Goal: Transaction & Acquisition: Purchase product/service

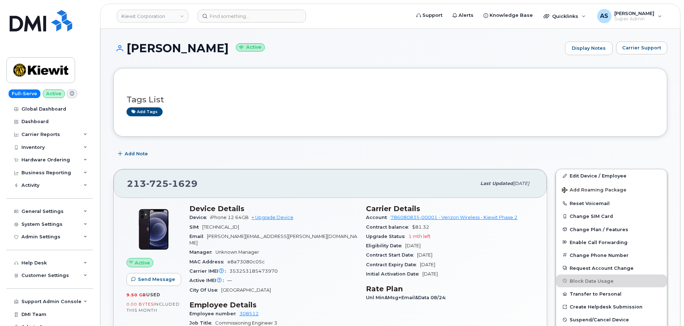
scroll to position [71, 0]
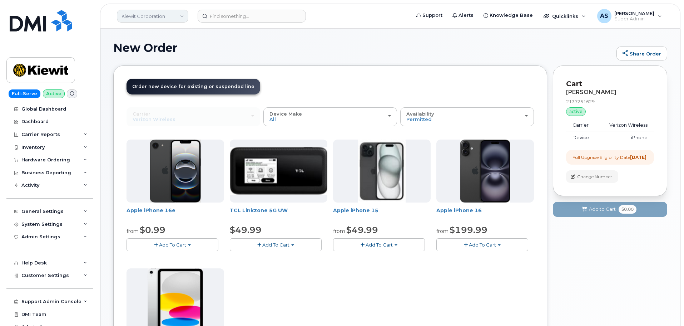
click at [131, 11] on link "Kiewit Corporation" at bounding box center [152, 16] width 71 height 13
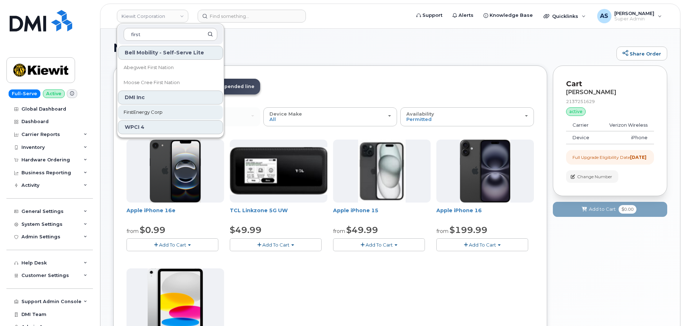
type input "first"
click at [175, 112] on link "FirstEnergy Corp" at bounding box center [170, 112] width 105 height 14
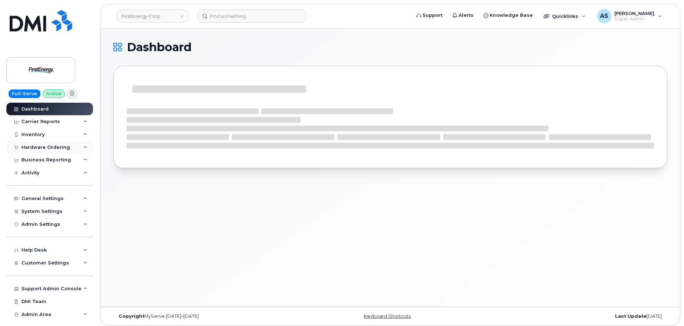
click at [69, 149] on div "Hardware Ordering" at bounding box center [49, 147] width 86 height 13
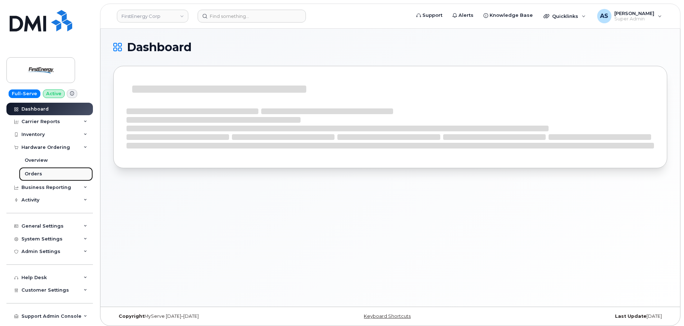
click at [34, 172] on div "Orders" at bounding box center [34, 173] width 18 height 6
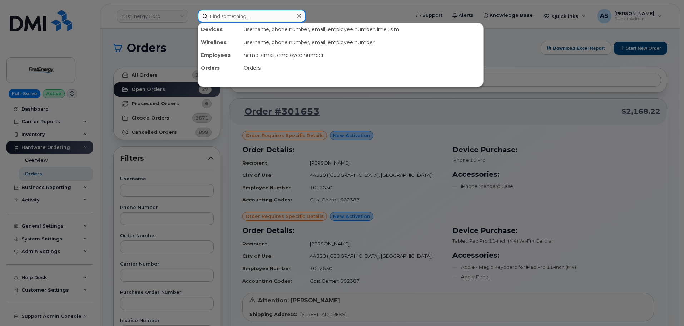
click at [232, 18] on input at bounding box center [252, 16] width 108 height 13
click at [242, 15] on input at bounding box center [252, 16] width 108 height 13
paste input "4844268059"
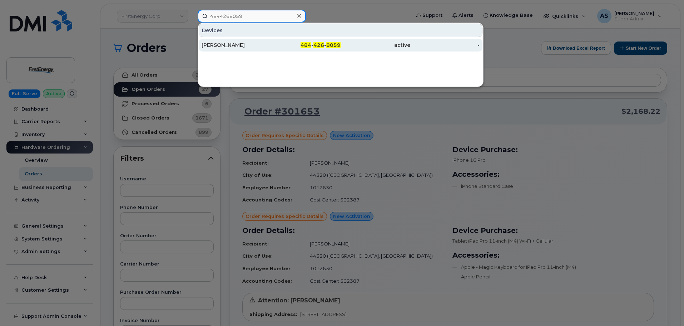
type input "4844268059"
click at [274, 46] on div "484 - 426 - 8059" at bounding box center [306, 44] width 70 height 7
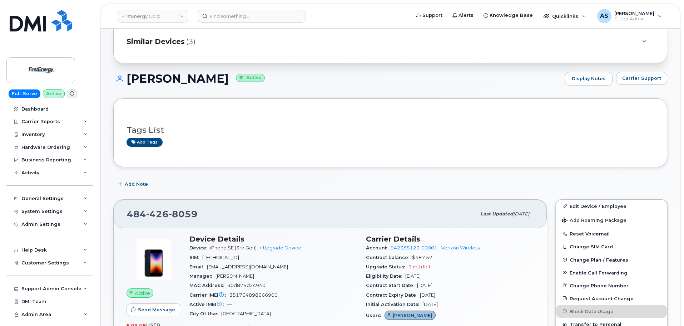
scroll to position [143, 0]
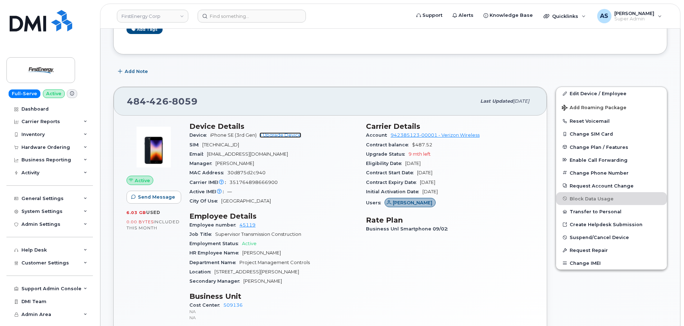
click at [282, 135] on link "+ Upgrade Device" at bounding box center [280, 134] width 42 height 5
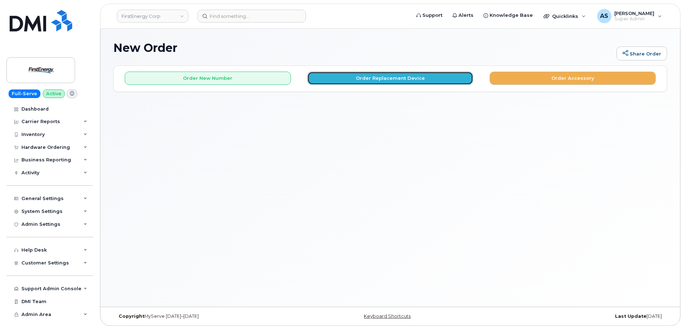
click at [354, 77] on button "Order Replacement Device" at bounding box center [390, 77] width 166 height 13
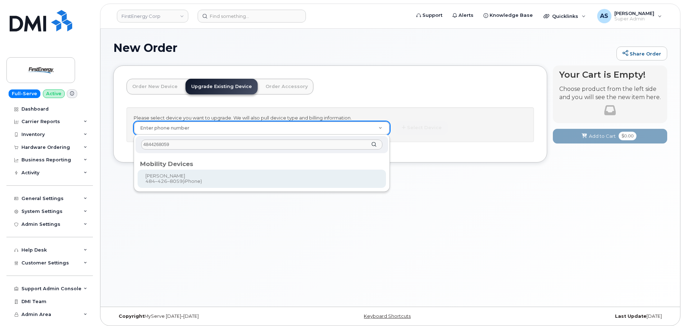
type input "4844268059"
type input "827384"
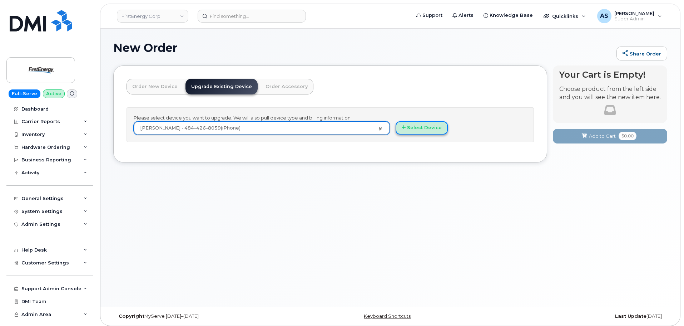
click at [418, 134] on button "Select Device" at bounding box center [422, 127] width 52 height 13
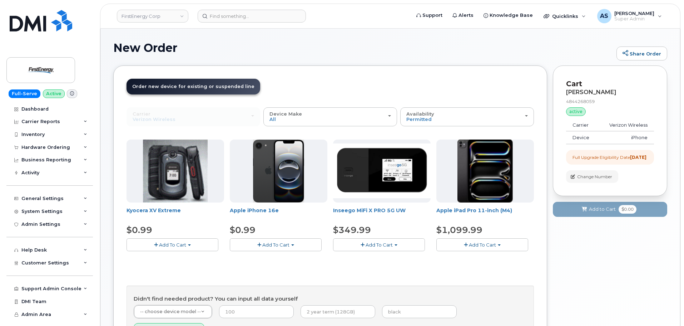
click at [302, 245] on button "Add To Cart" at bounding box center [276, 244] width 92 height 13
click at [183, 244] on span "Add To Cart" at bounding box center [172, 245] width 27 height 6
click at [383, 243] on span "Add To Cart" at bounding box center [379, 245] width 27 height 6
click at [467, 244] on span "button" at bounding box center [466, 244] width 4 height 5
click at [590, 282] on div "Your Cart is Empty! Choose product from the left side and you will see the new …" at bounding box center [610, 221] width 114 height 313
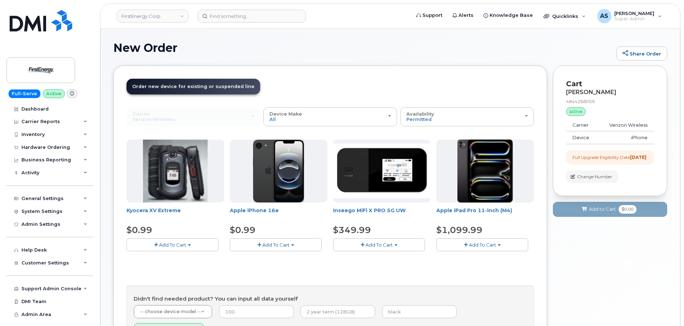
click at [372, 77] on div "Order New Device Upgrade Existing Device Order Accessory Order new device and n…" at bounding box center [330, 216] width 434 height 303
drag, startPoint x: 566, startPoint y: 93, endPoint x: 631, endPoint y: 93, distance: 64.7
click at [631, 93] on div "BRADLEY J WALLACE" at bounding box center [610, 92] width 88 height 6
copy div "BRADLEY J WALLACE"
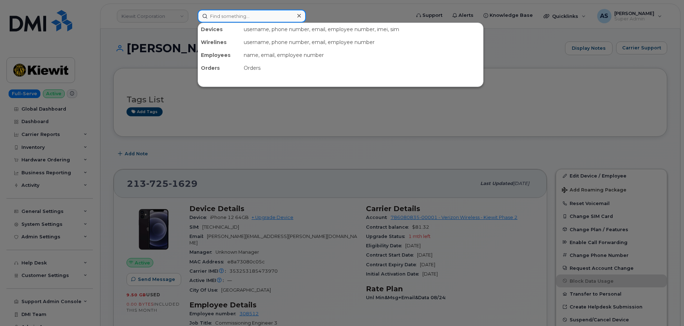
click at [237, 16] on input at bounding box center [252, 16] width 108 height 13
drag, startPoint x: 155, startPoint y: 36, endPoint x: 156, endPoint y: 11, distance: 24.7
click at [155, 32] on div at bounding box center [342, 163] width 684 height 326
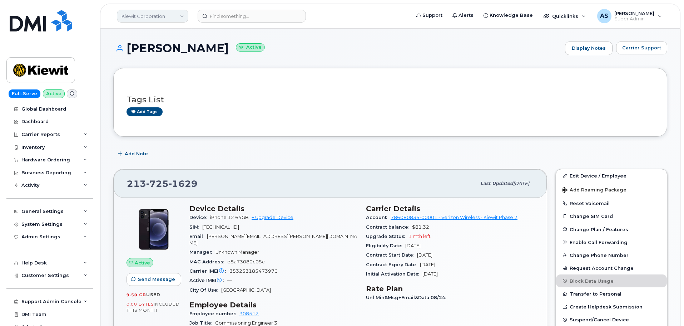
click at [158, 8] on header "Kiewit Corporation Support Alerts Knowledge Base Quicklinks Suspend / Cancel De…" at bounding box center [390, 16] width 580 height 25
click at [158, 14] on link "Kiewit Corporation" at bounding box center [152, 16] width 71 height 13
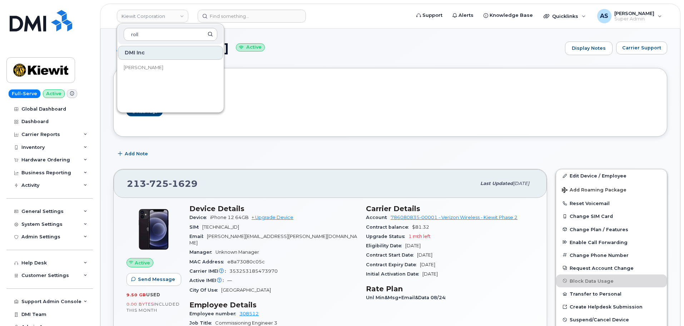
type input "roll"
click at [157, 70] on link "Rollins" at bounding box center [170, 67] width 105 height 14
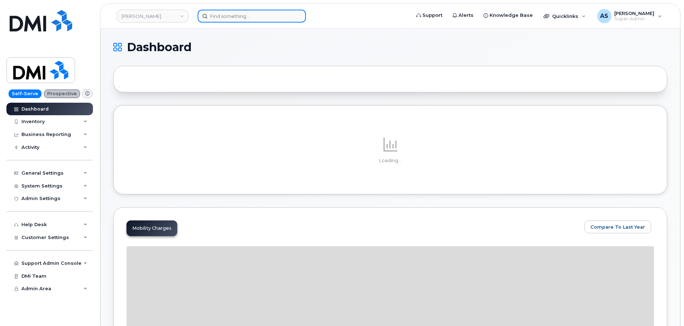
click at [234, 16] on input at bounding box center [252, 16] width 108 height 13
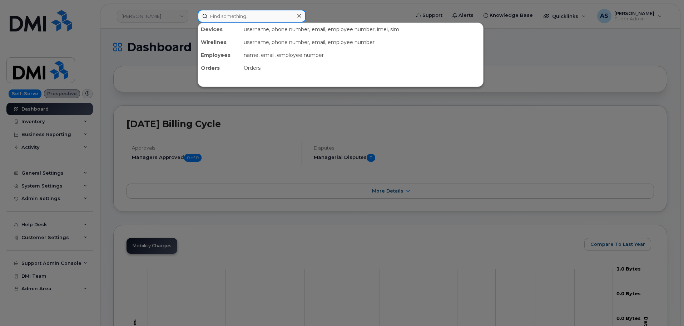
paste input "9492996954"
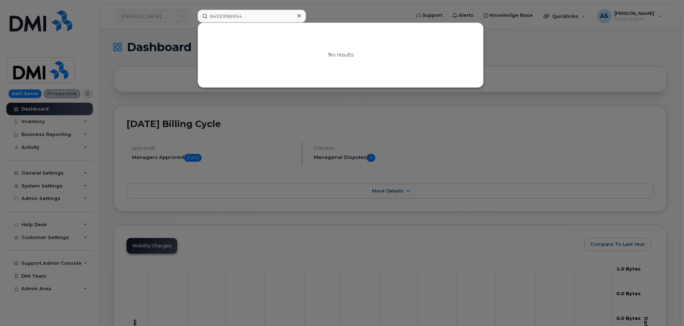
drag, startPoint x: 332, startPoint y: 13, endPoint x: 332, endPoint y: 16, distance: 3.6
click at [332, 13] on div at bounding box center [342, 163] width 684 height 326
drag, startPoint x: 241, startPoint y: 17, endPoint x: 176, endPoint y: 20, distance: 65.4
click at [192, 23] on div "9492996954 No results" at bounding box center [301, 16] width 219 height 13
paste input "[PERSON_NAME]"
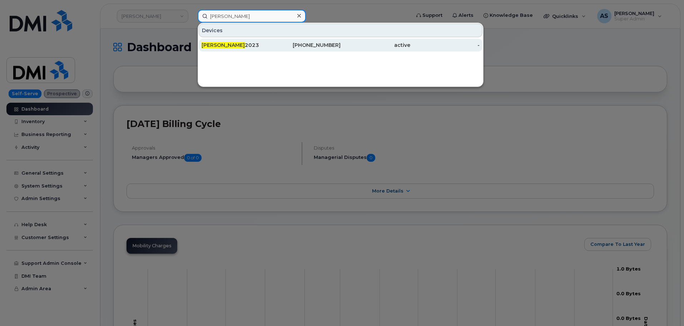
type input "[PERSON_NAME]"
click at [221, 46] on span "[PERSON_NAME]" at bounding box center [223, 45] width 43 height 6
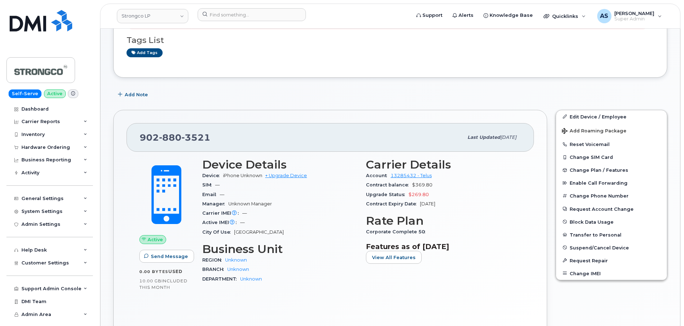
scroll to position [107, 0]
